Goal: Transaction & Acquisition: Purchase product/service

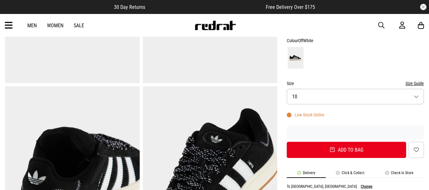
scroll to position [157, 0]
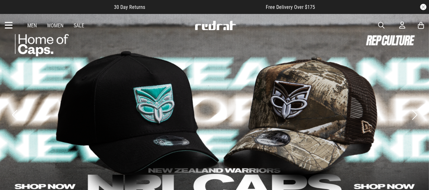
click at [378, 22] on span "button" at bounding box center [381, 26] width 6 height 8
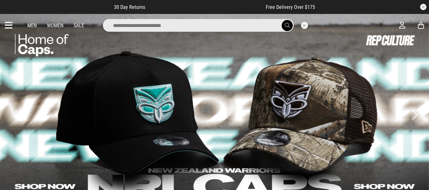
click at [250, 21] on input "search" at bounding box center [198, 25] width 191 height 13
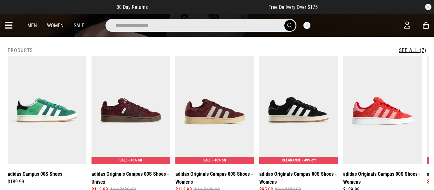
type input "**********"
click at [287, 27] on span "submit" at bounding box center [289, 26] width 5 height 6
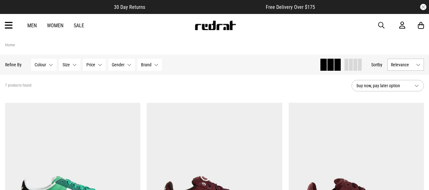
drag, startPoint x: 432, startPoint y: 27, endPoint x: 387, endPoint y: 42, distance: 47.8
